Goal: Communication & Community: Answer question/provide support

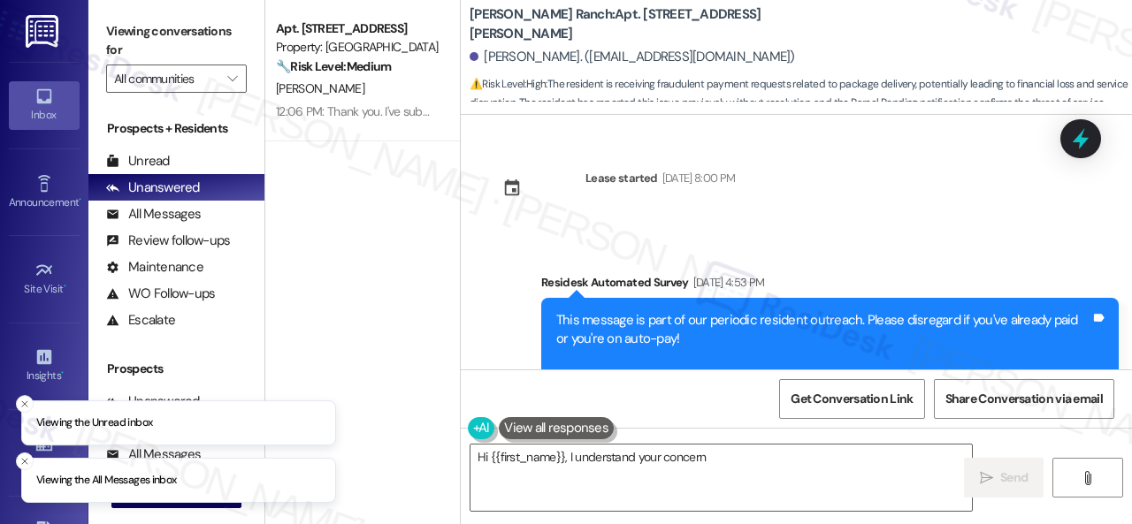
scroll to position [10813, 0]
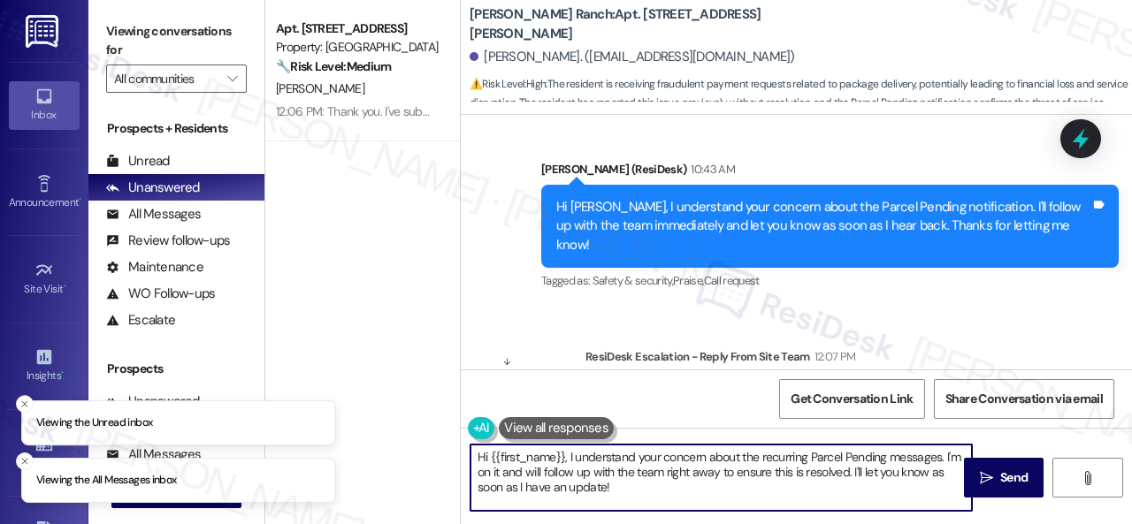
drag, startPoint x: 562, startPoint y: 455, endPoint x: 694, endPoint y: 504, distance: 140.4
click at [694, 504] on textarea "Hi {{first_name}}, I understand your concern about the recurring Parcel Pending…" at bounding box center [720, 478] width 501 height 66
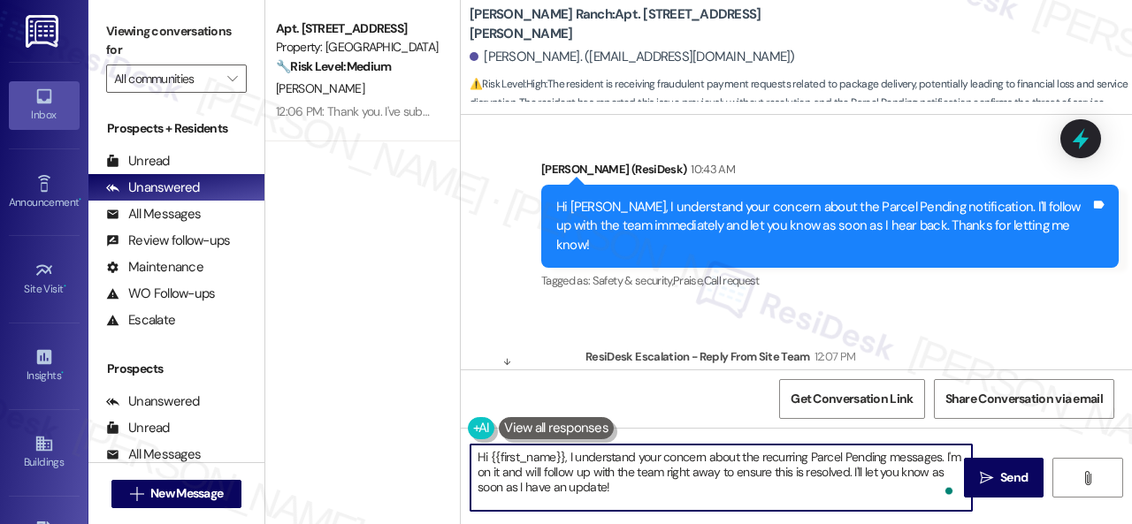
click at [661, 490] on textarea "Hi {{first_name}}, I understand your concern about the recurring Parcel Pending…" at bounding box center [720, 478] width 501 height 66
drag, startPoint x: 628, startPoint y: 485, endPoint x: 564, endPoint y: 454, distance: 70.8
click at [564, 454] on textarea "Hi {{first_name}}, I understand your concern about the recurring Parcel Pending…" at bounding box center [720, 478] width 501 height 66
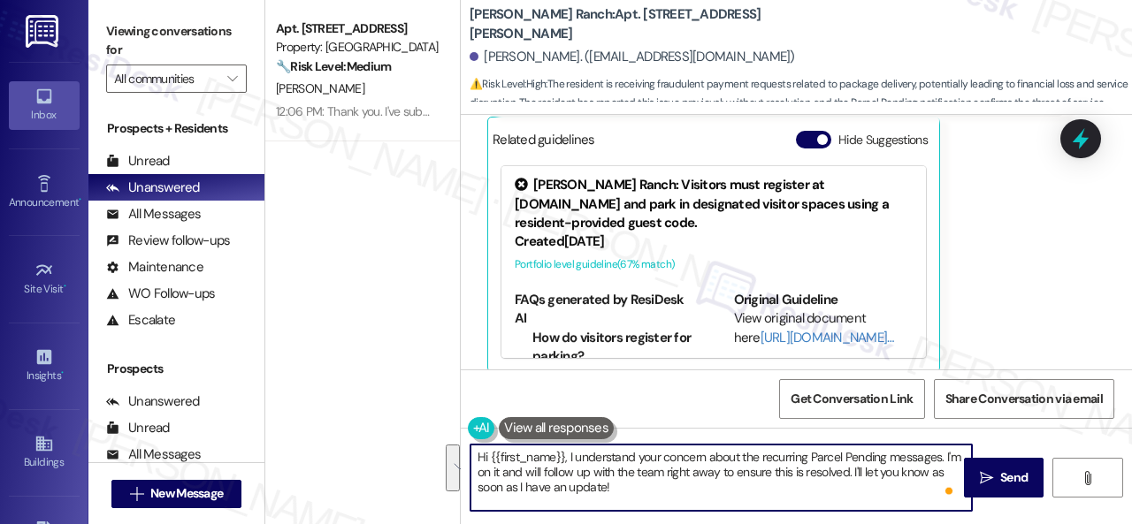
scroll to position [10194, 0]
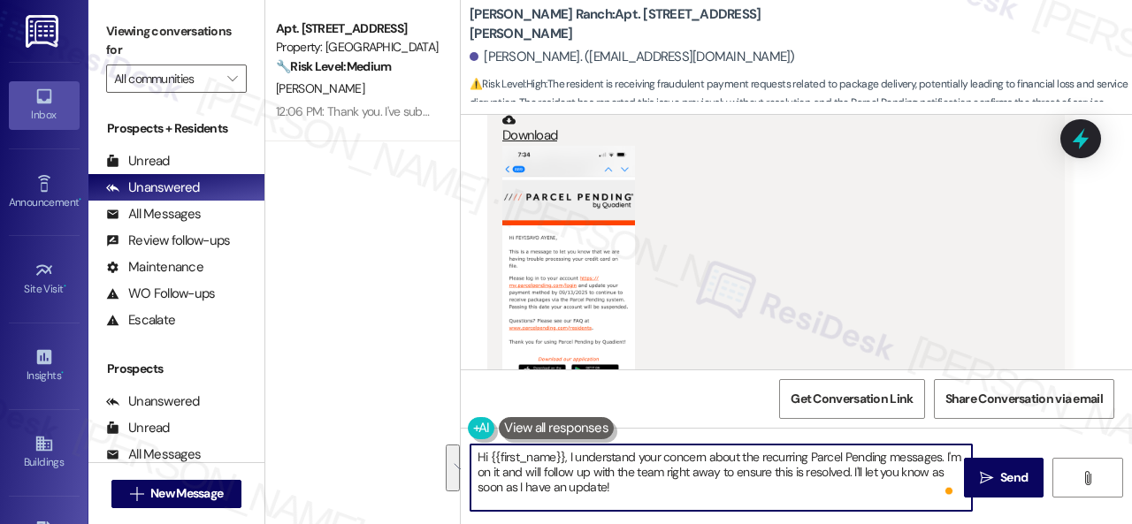
paste textarea "! The site team stated that they will reach out to the parcel pending. Thank yo…"
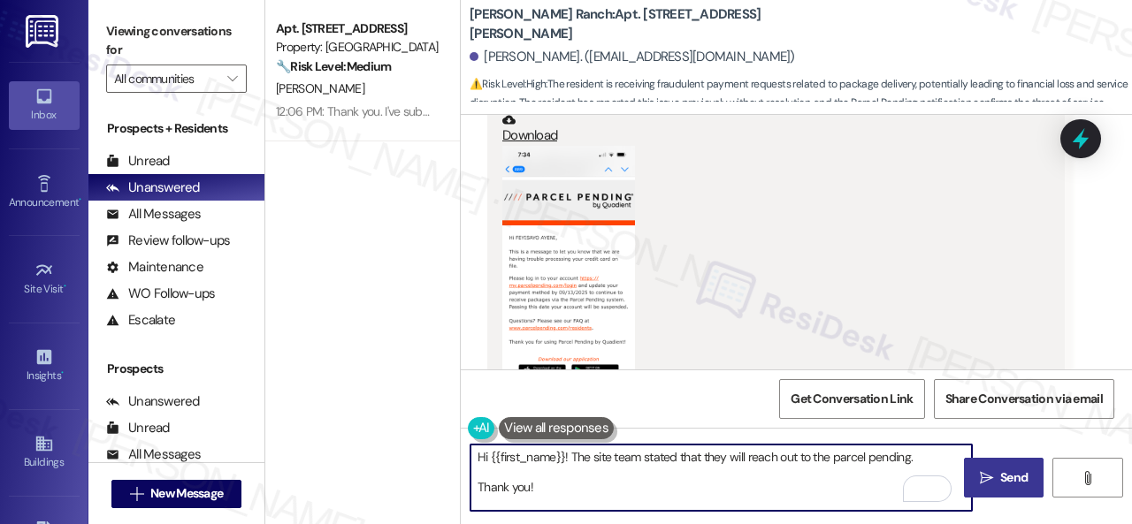
type textarea "Hi {{first_name}}! The site team stated that they will reach out to the parcel …"
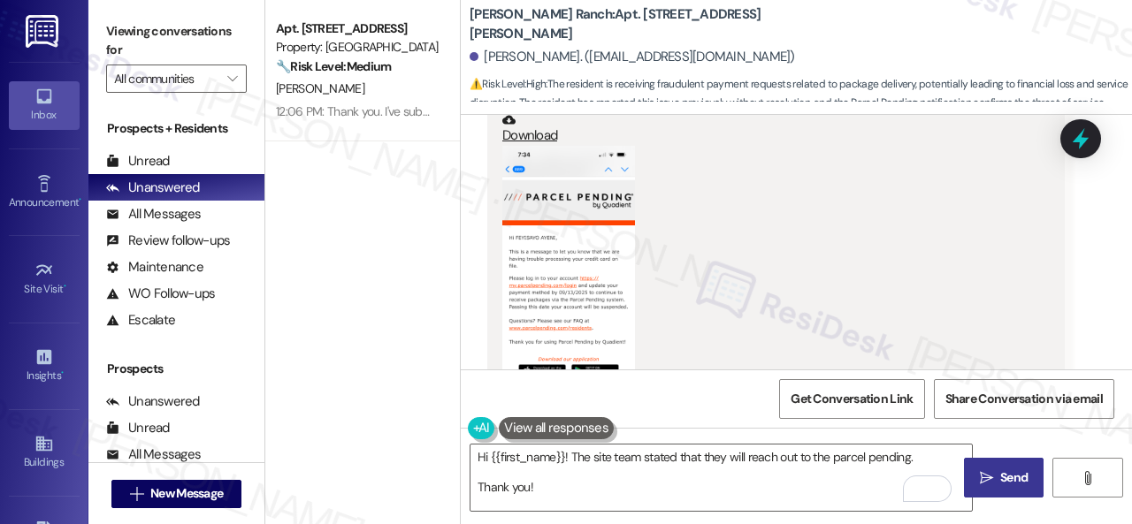
click at [1000, 482] on span "Send" at bounding box center [1013, 478] width 27 height 19
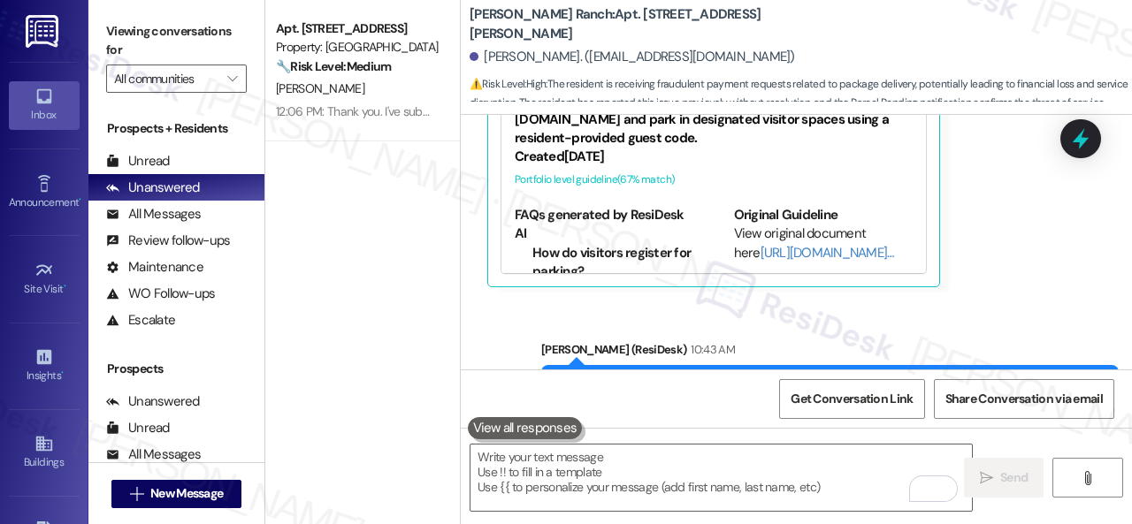
scroll to position [10640, 0]
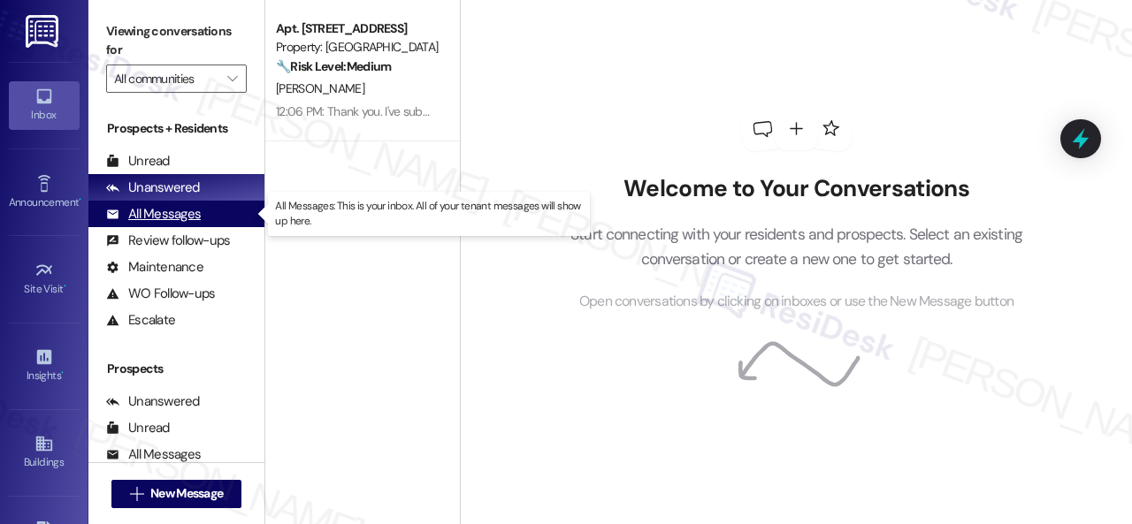
click at [147, 215] on div "All Messages" at bounding box center [153, 214] width 95 height 19
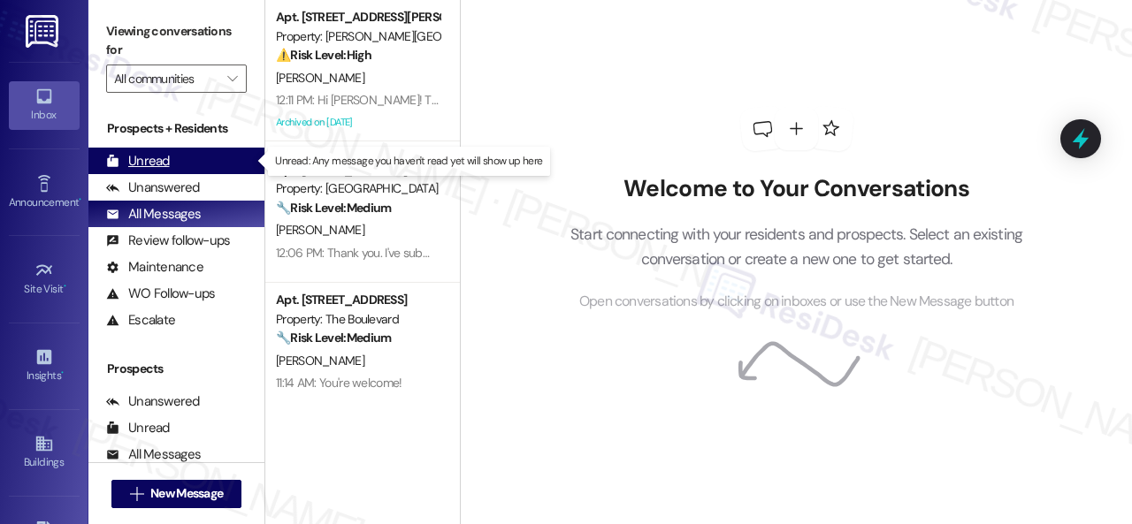
click at [154, 155] on div "Unread" at bounding box center [138, 161] width 64 height 19
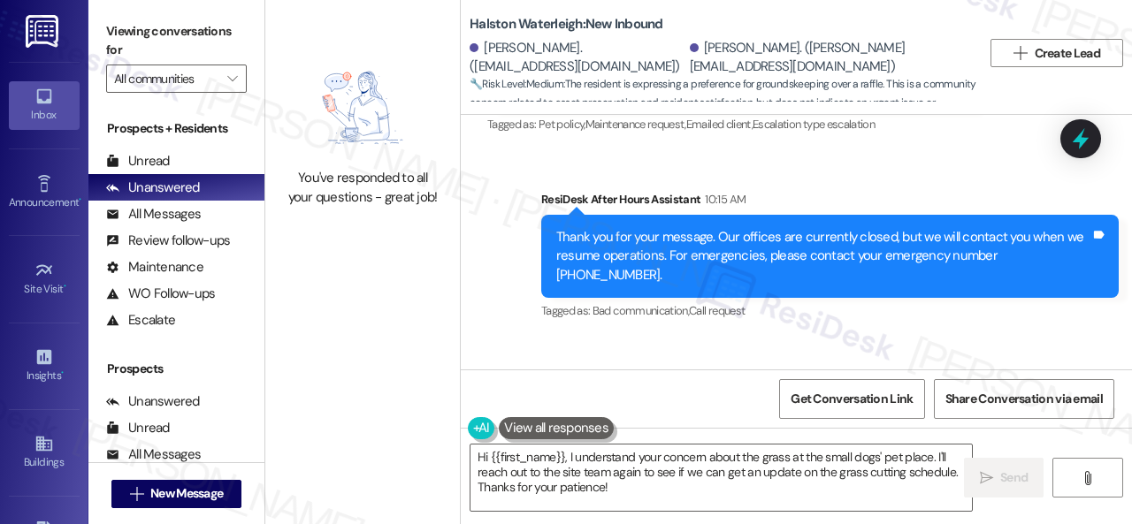
scroll to position [28793, 0]
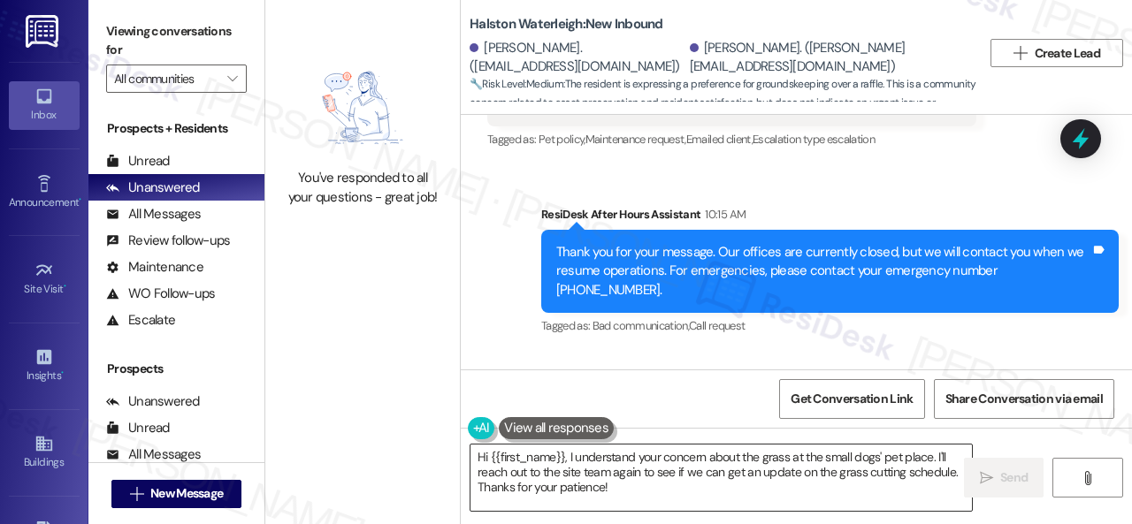
drag, startPoint x: 488, startPoint y: 454, endPoint x: 667, endPoint y: 498, distance: 184.0
click at [672, 501] on textarea "Hi {{first_name}}, I understand your concern about the grass at the small dogs'…" at bounding box center [720, 478] width 501 height 66
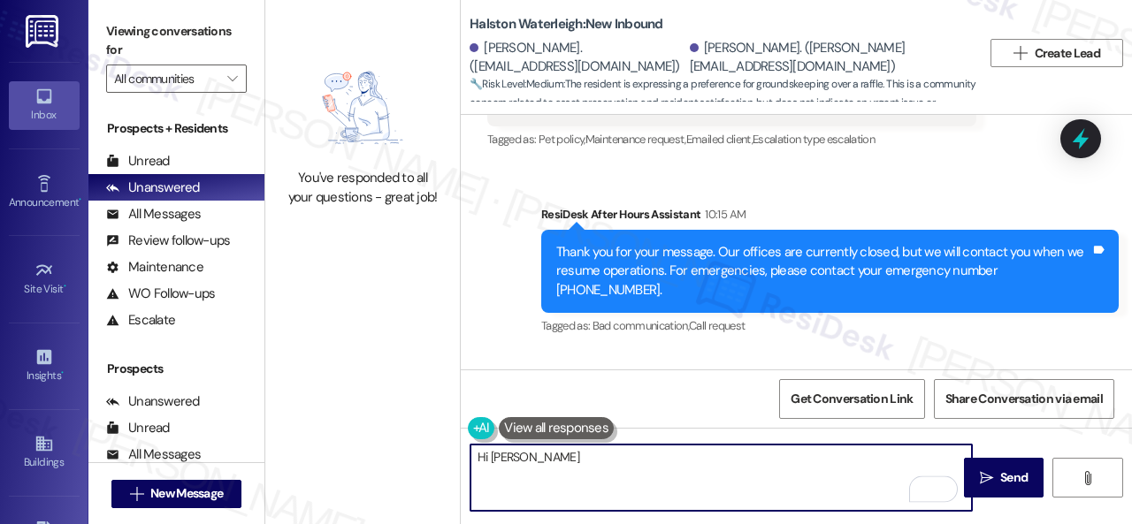
paste textarea "! The site team stated that they will discuss it with their vendor. Thank you!"
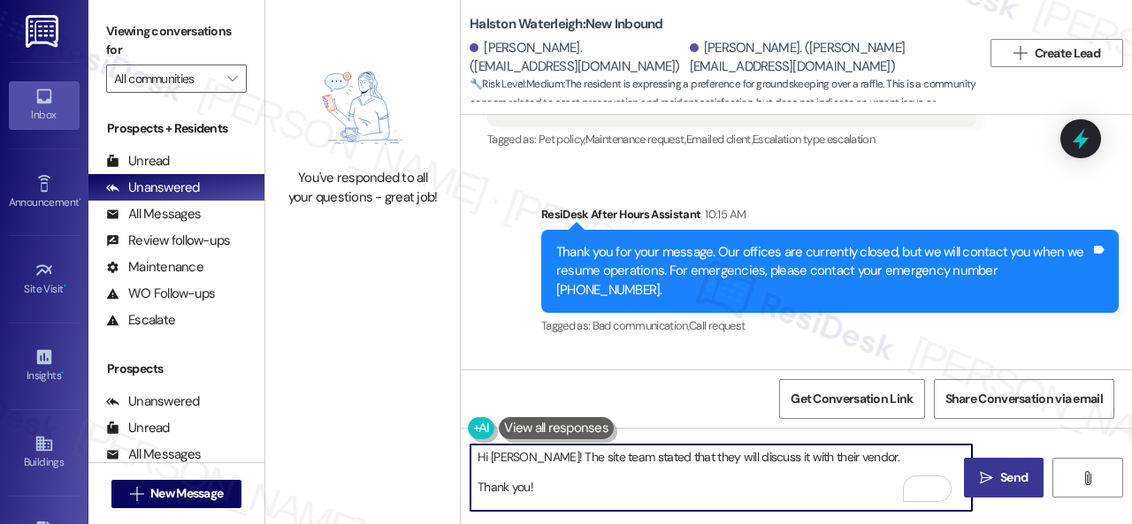
type textarea "Hi [PERSON_NAME]! The site team stated that they will discuss it with their ven…"
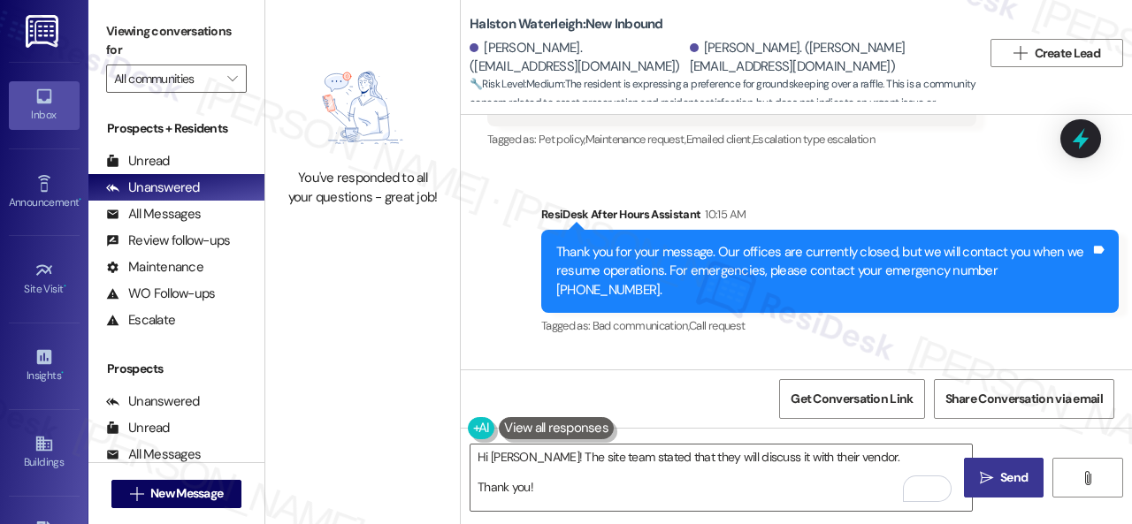
click at [988, 465] on button " Send" at bounding box center [1004, 478] width 80 height 40
